Goal: Find contact information

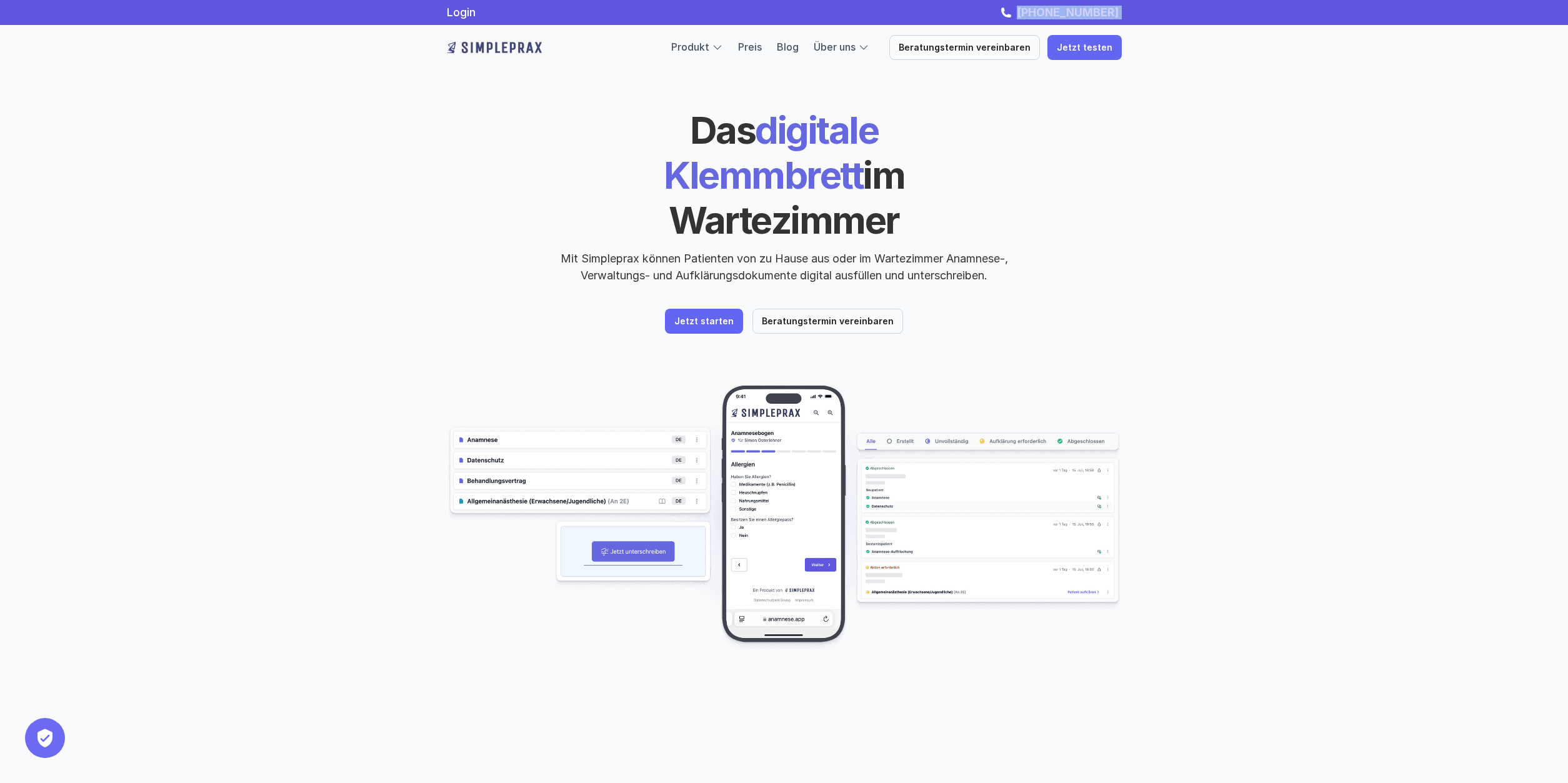
drag, startPoint x: 1125, startPoint y: 15, endPoint x: 1024, endPoint y: 15, distance: 101.0
click at [1024, 15] on div "Login [PHONE_NUMBER]" at bounding box center [784, 12] width 750 height 14
copy link "[PHONE_NUMBER]"
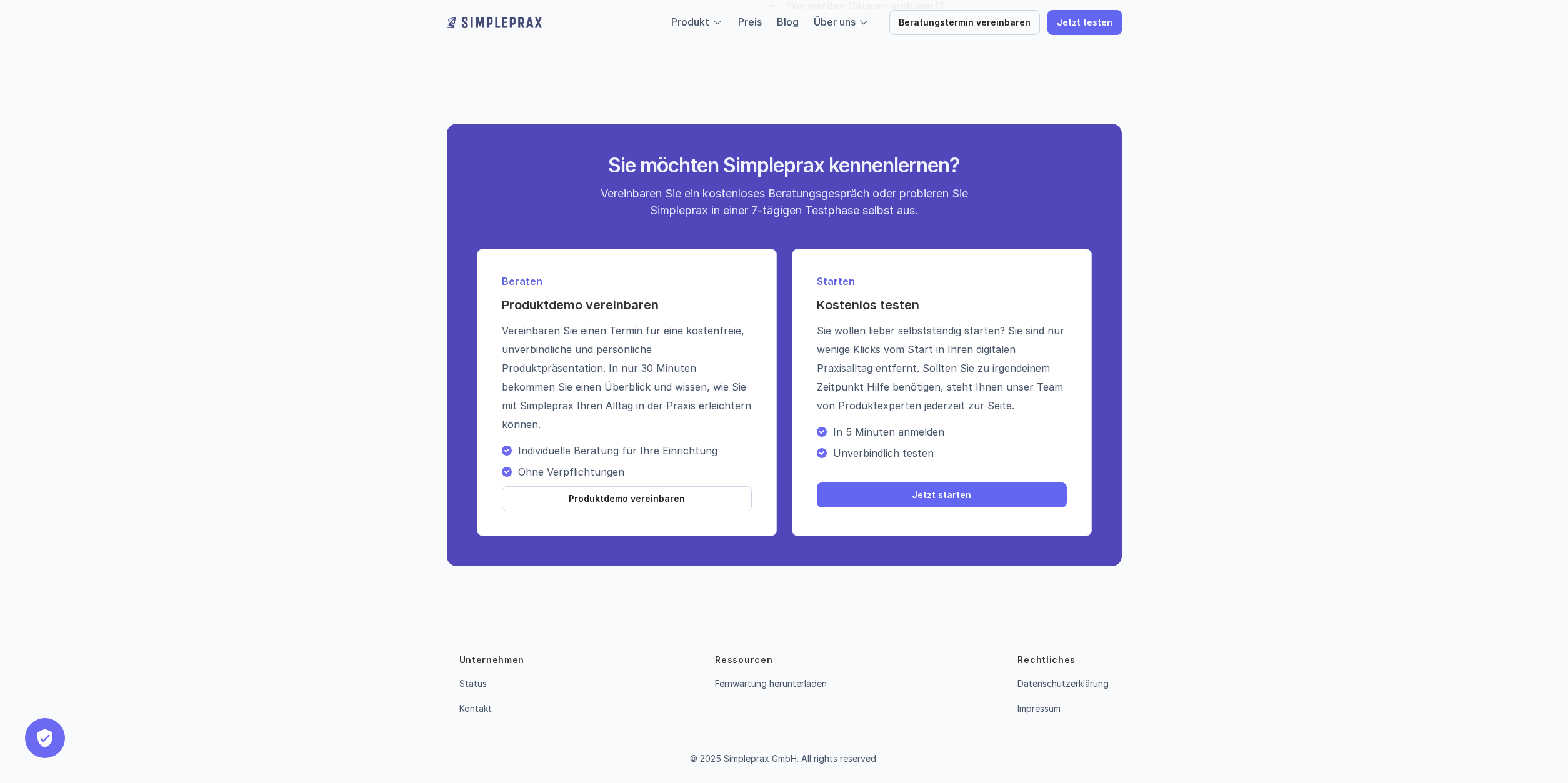
scroll to position [4278, 0]
click at [1029, 708] on link "Impressum" at bounding box center [1039, 708] width 43 height 11
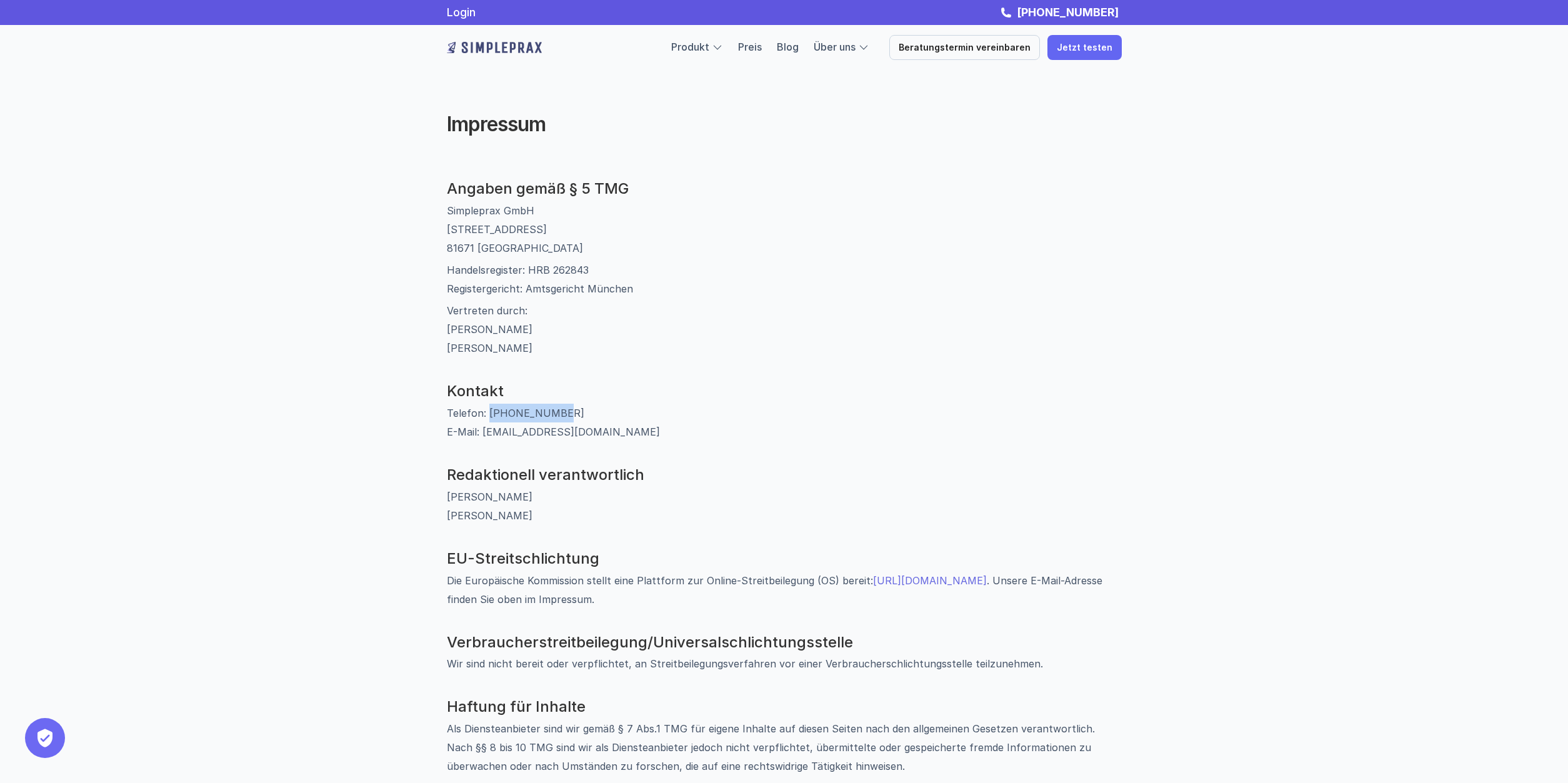
drag, startPoint x: 559, startPoint y: 409, endPoint x: 488, endPoint y: 412, distance: 71.1
click at [488, 412] on p "Telefon: [PHONE_NUMBER] E-Mail: [EMAIL_ADDRESS][DOMAIN_NAME]" at bounding box center [784, 422] width 675 height 38
copy p "089 54197698"
click at [761, 43] on link "Preis" at bounding box center [749, 47] width 24 height 12
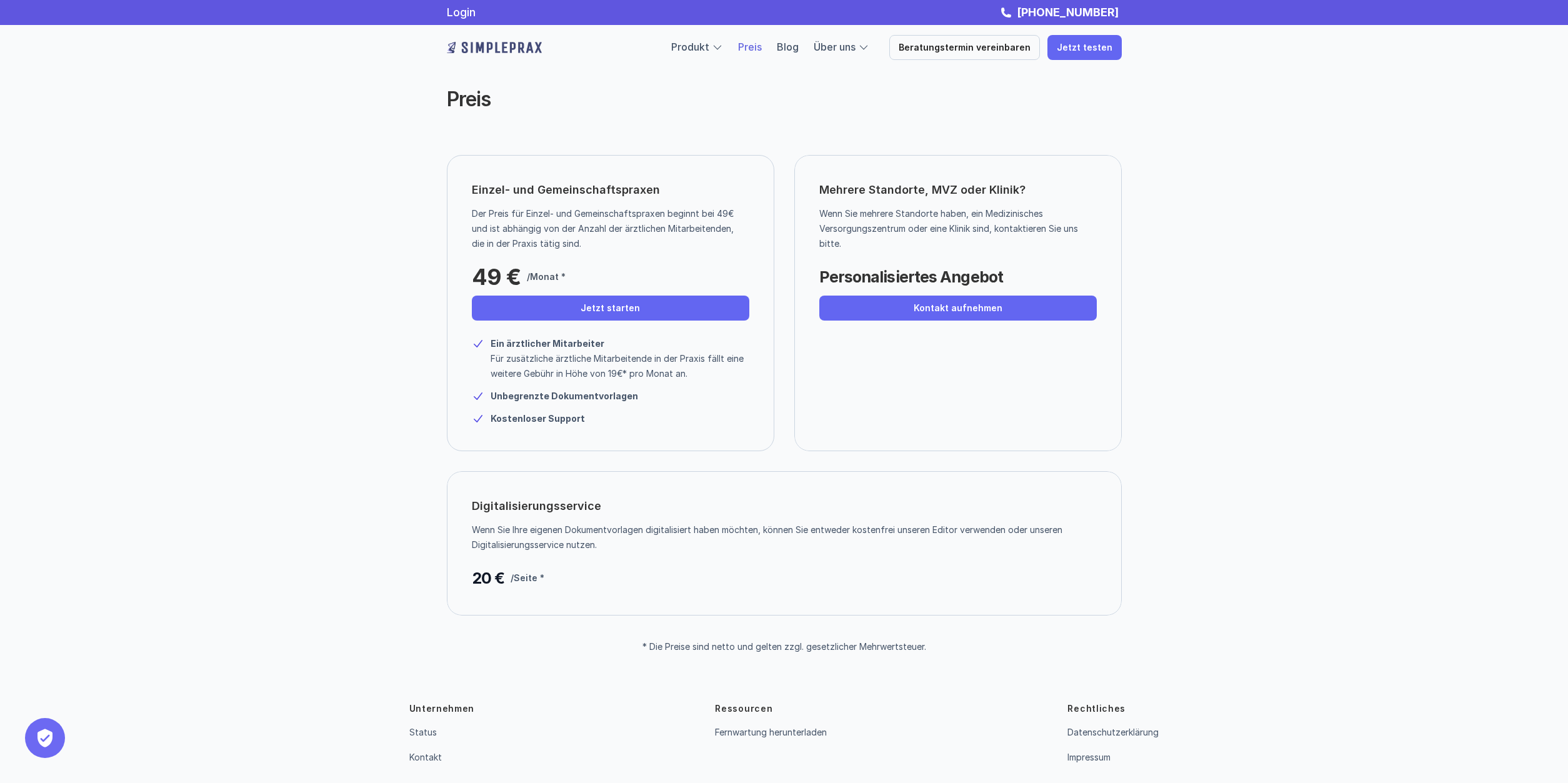
click at [658, 316] on link "Jetzt starten" at bounding box center [611, 308] width 277 height 25
